Goal: Find specific page/section: Find specific page/section

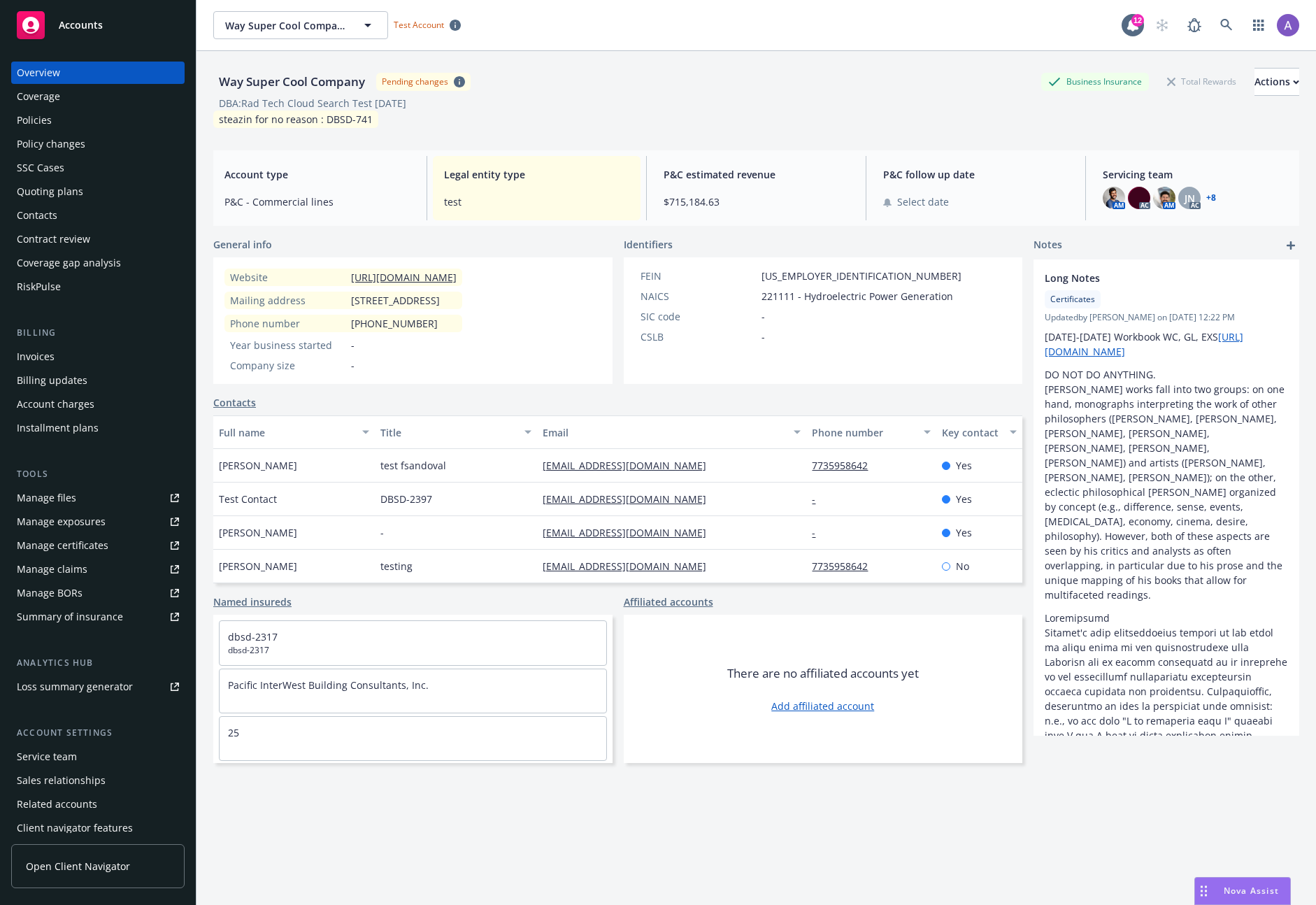
click at [74, 504] on link "Manage files" at bounding box center [98, 498] width 173 height 23
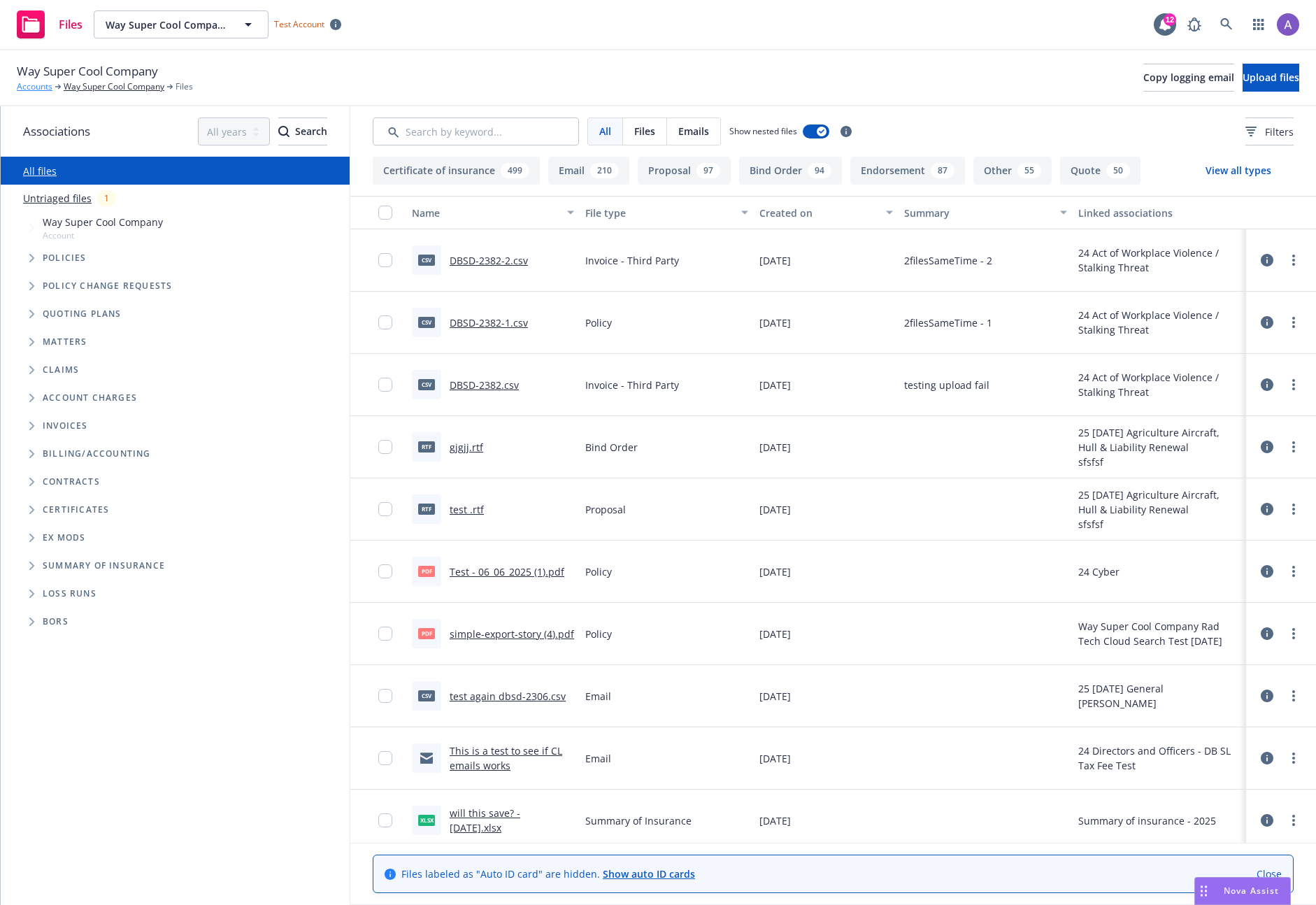
click at [26, 84] on link "Accounts" at bounding box center [35, 87] width 35 height 13
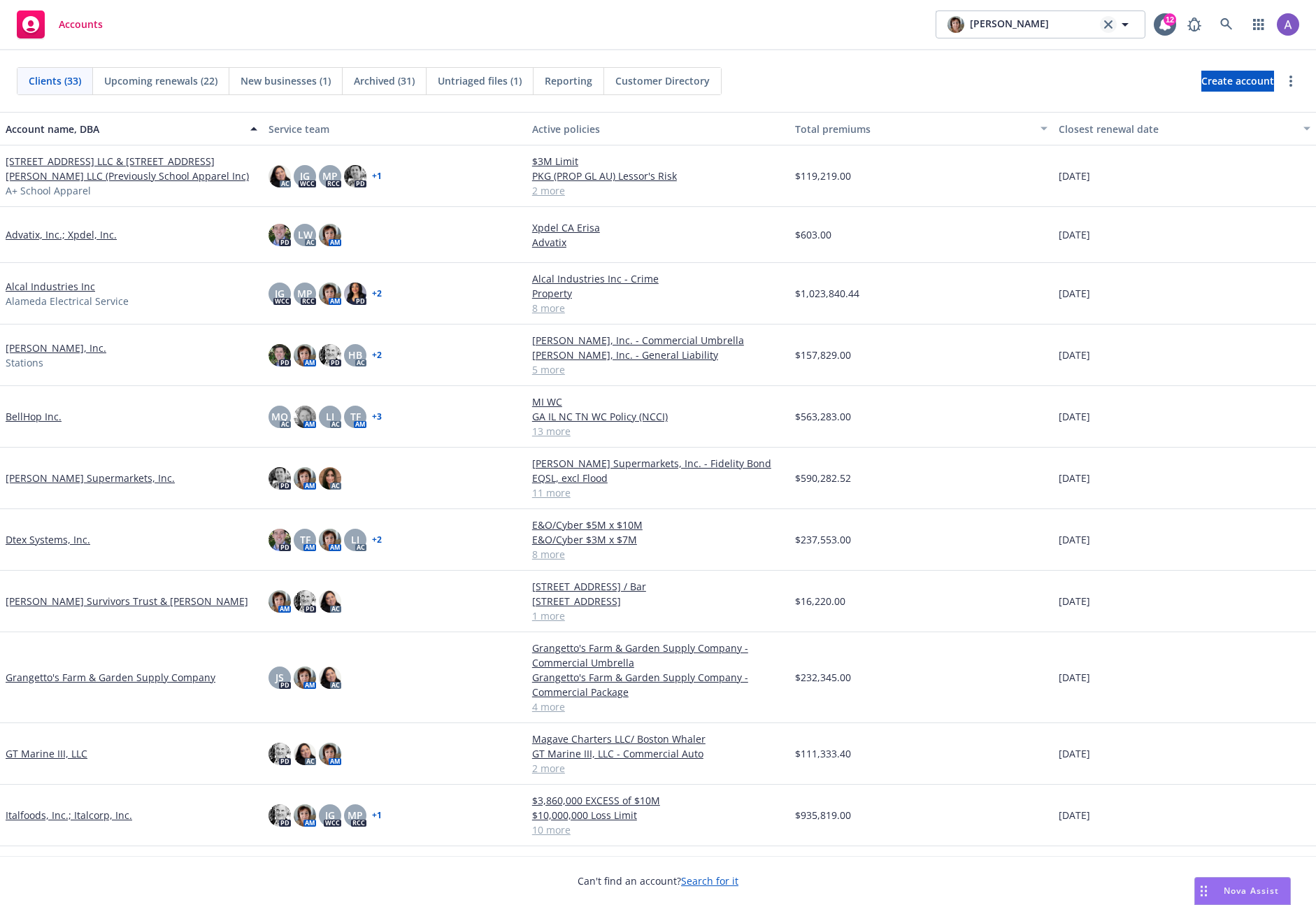
click at [1103, 23] on link "clear selection" at bounding box center [1108, 24] width 17 height 17
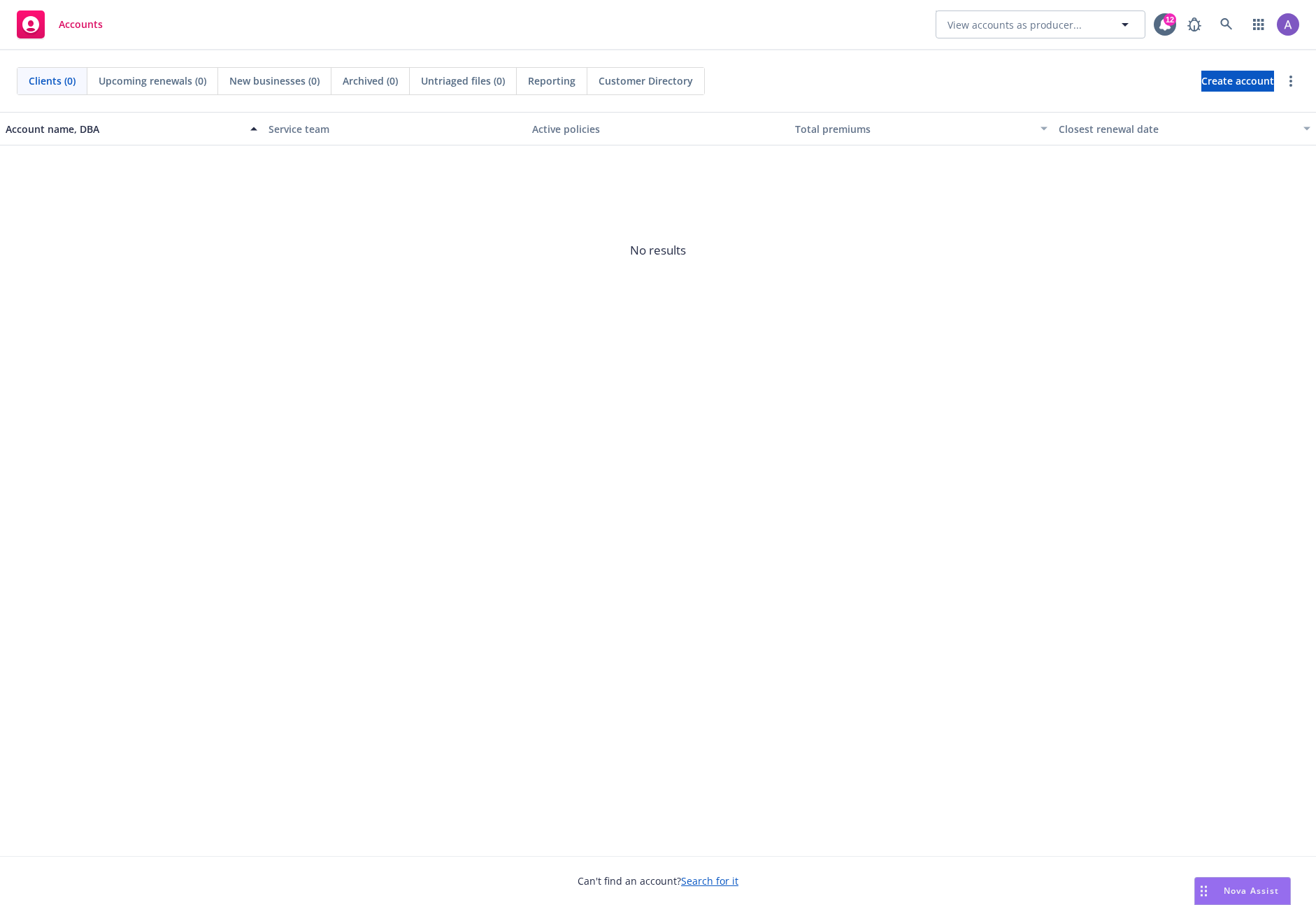
click at [1074, 331] on span "No results" at bounding box center [658, 250] width 1316 height 210
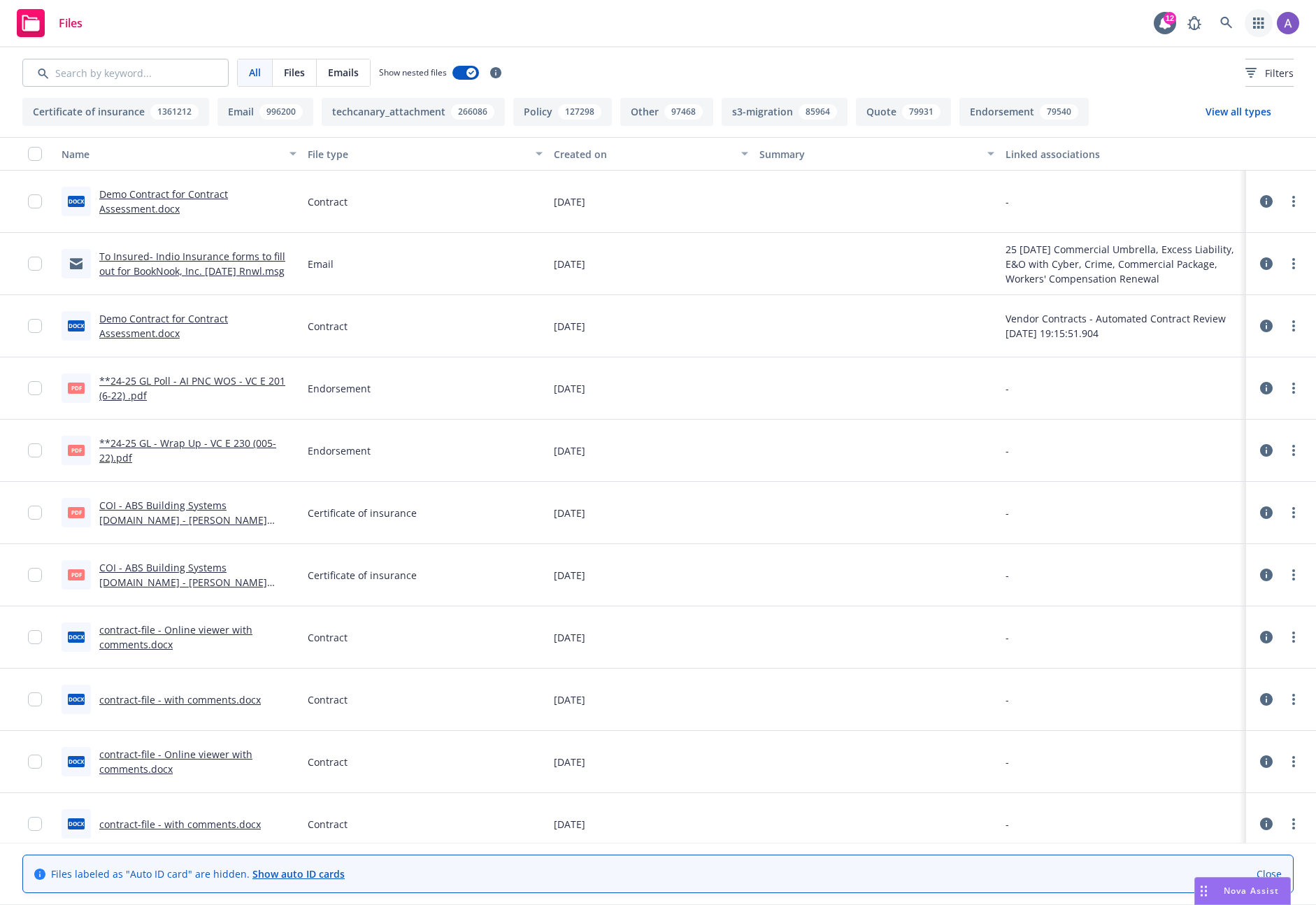
click at [1249, 18] on link "button" at bounding box center [1259, 23] width 28 height 28
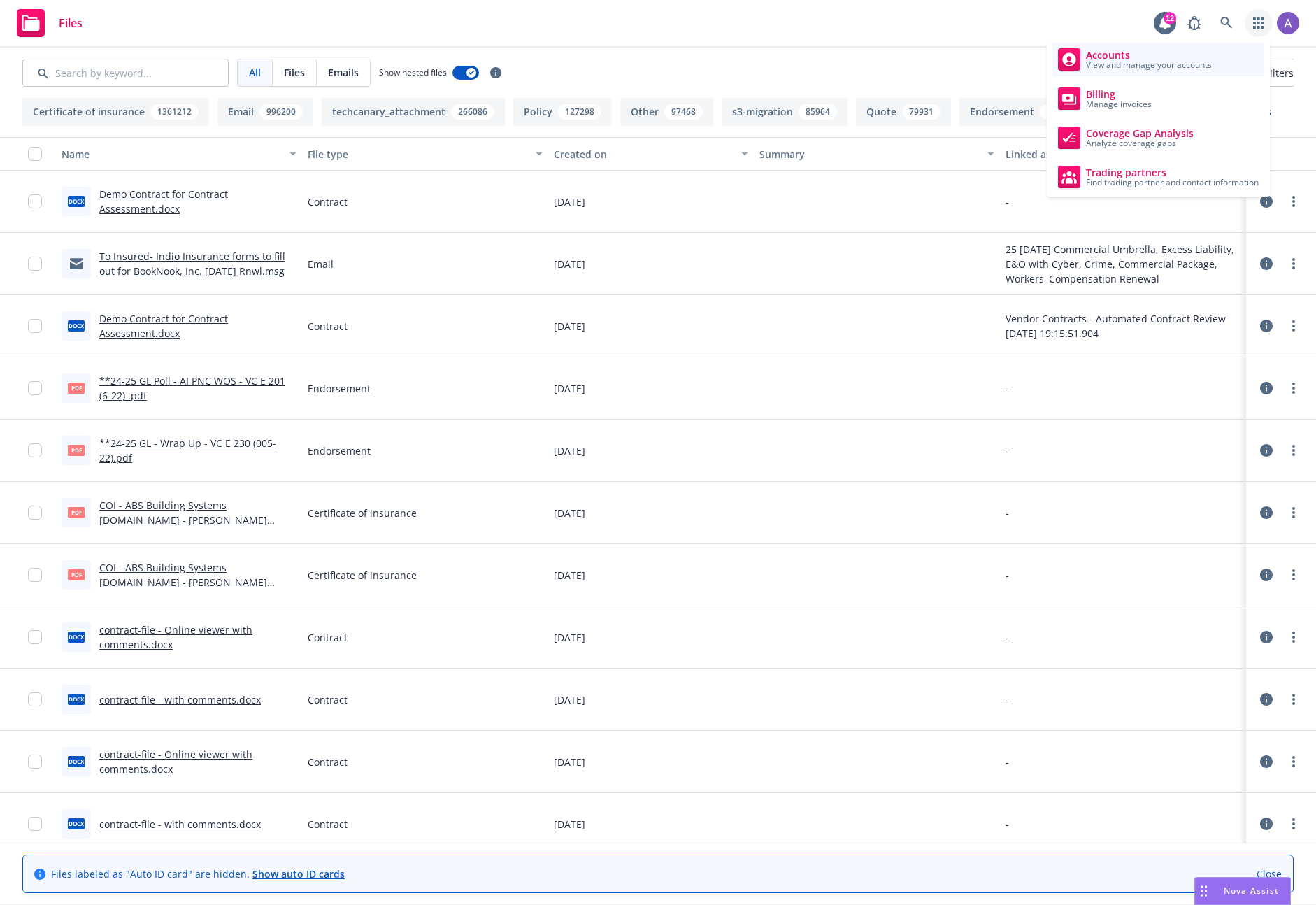
click at [1124, 56] on span "Accounts" at bounding box center [1149, 54] width 126 height 11
